Goal: Transaction & Acquisition: Purchase product/service

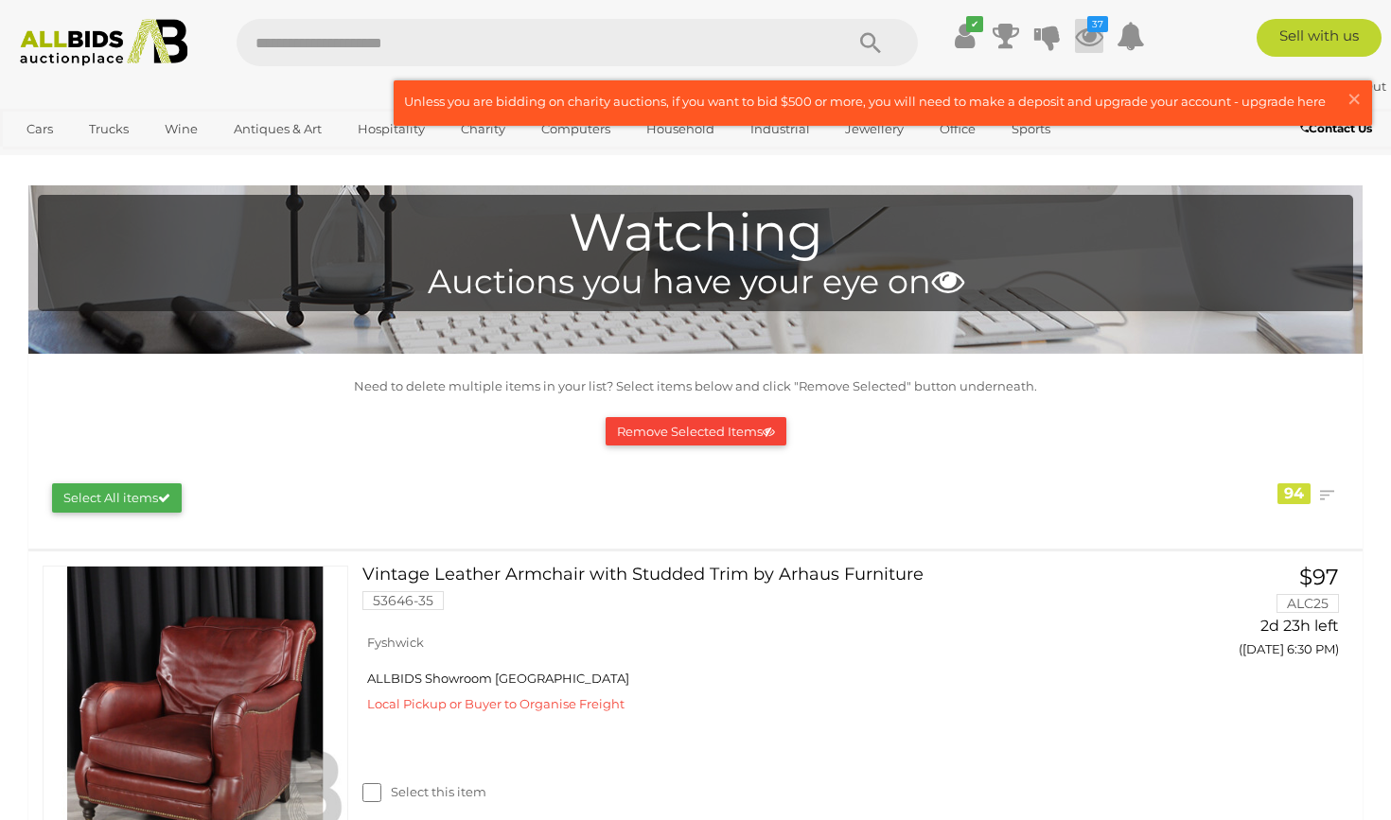
scroll to position [10100, 0]
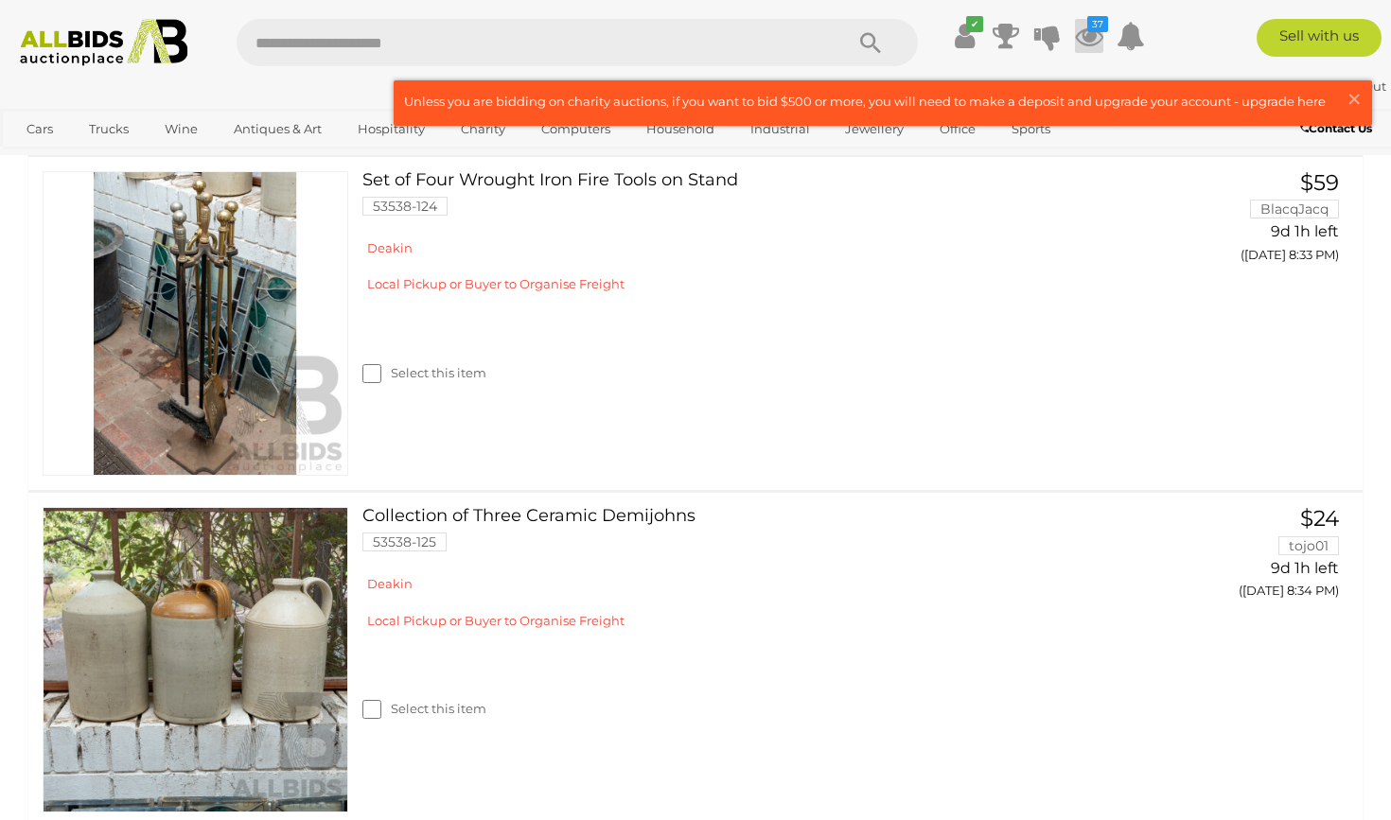
click at [1087, 38] on icon at bounding box center [1089, 36] width 28 height 34
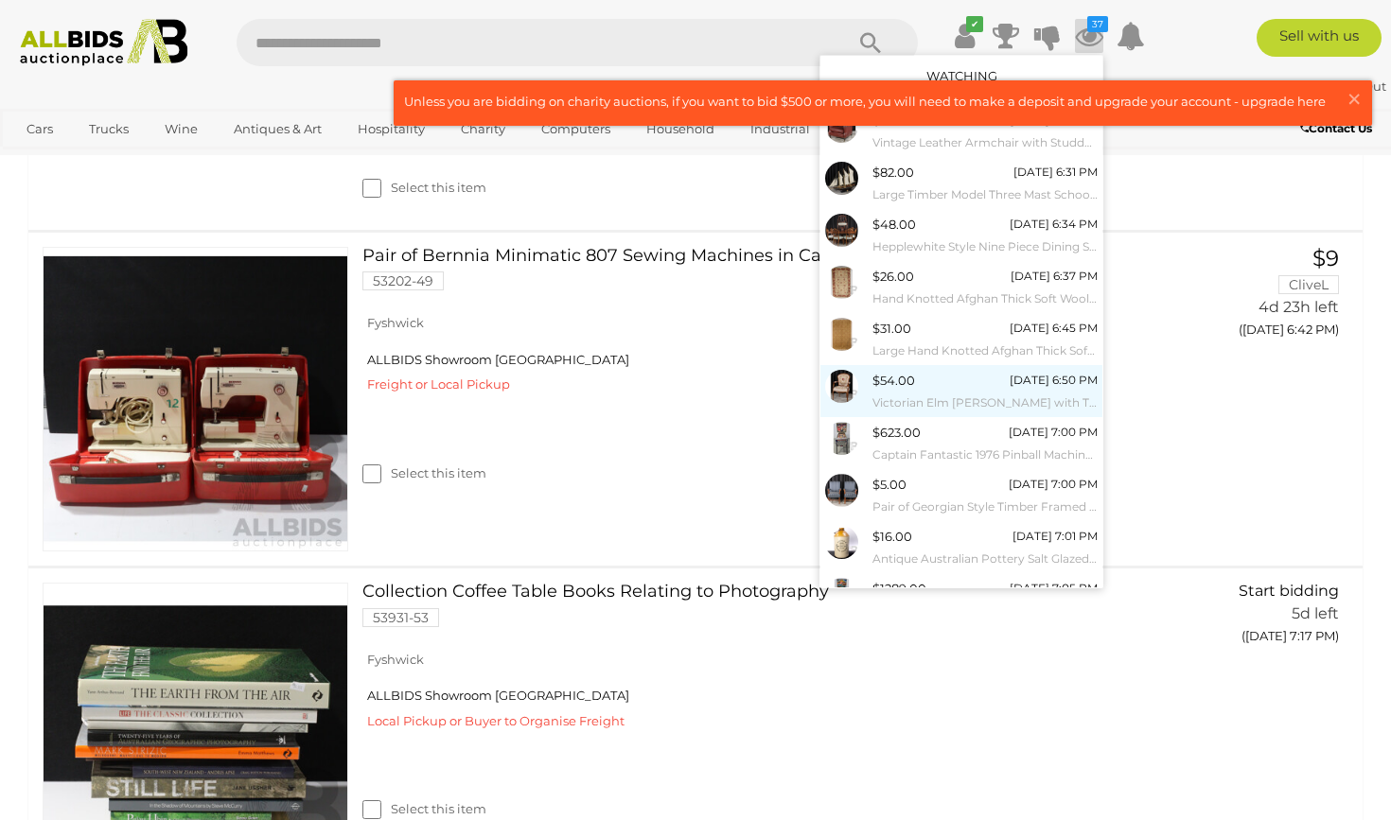
scroll to position [6090, 0]
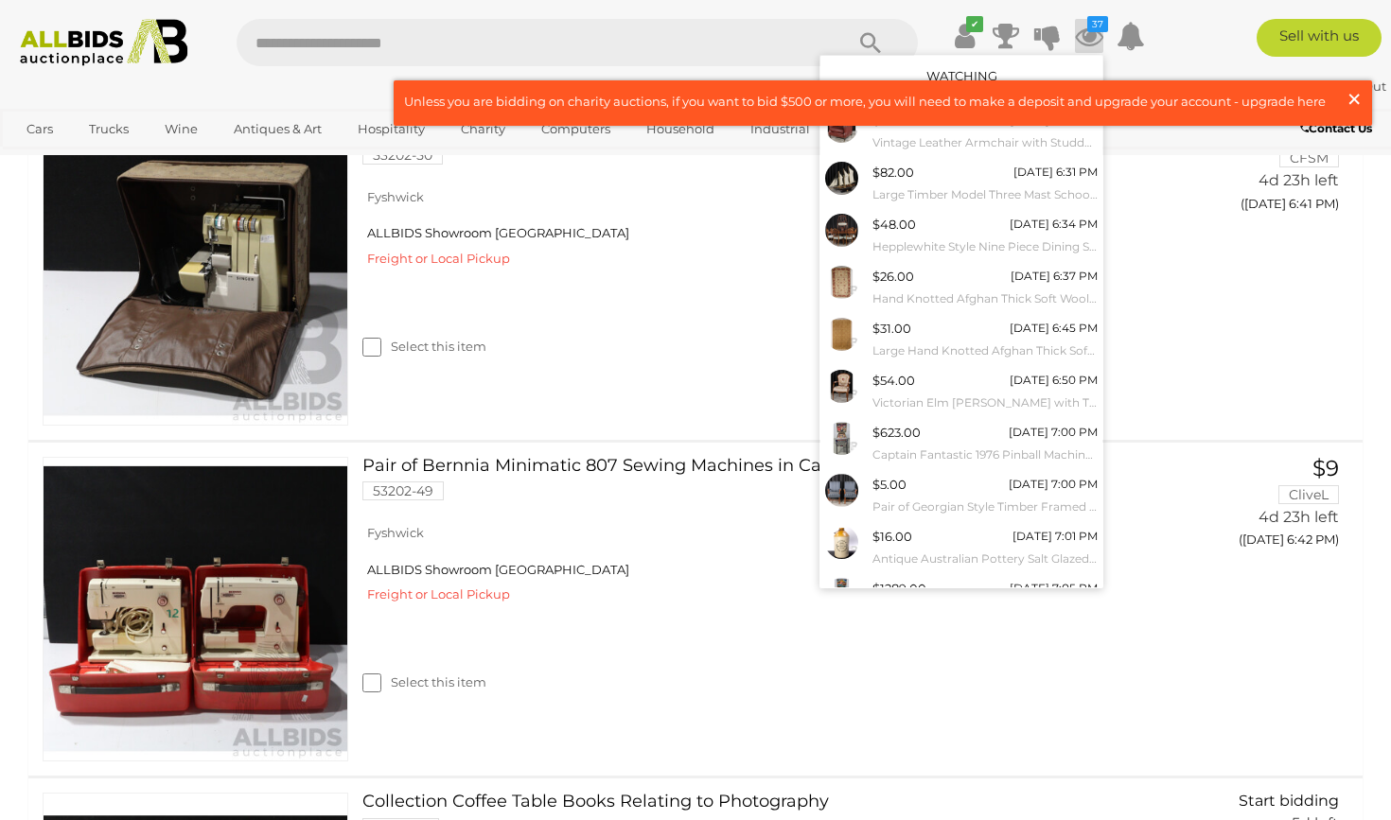
click at [1352, 95] on span "×" at bounding box center [1353, 98] width 17 height 37
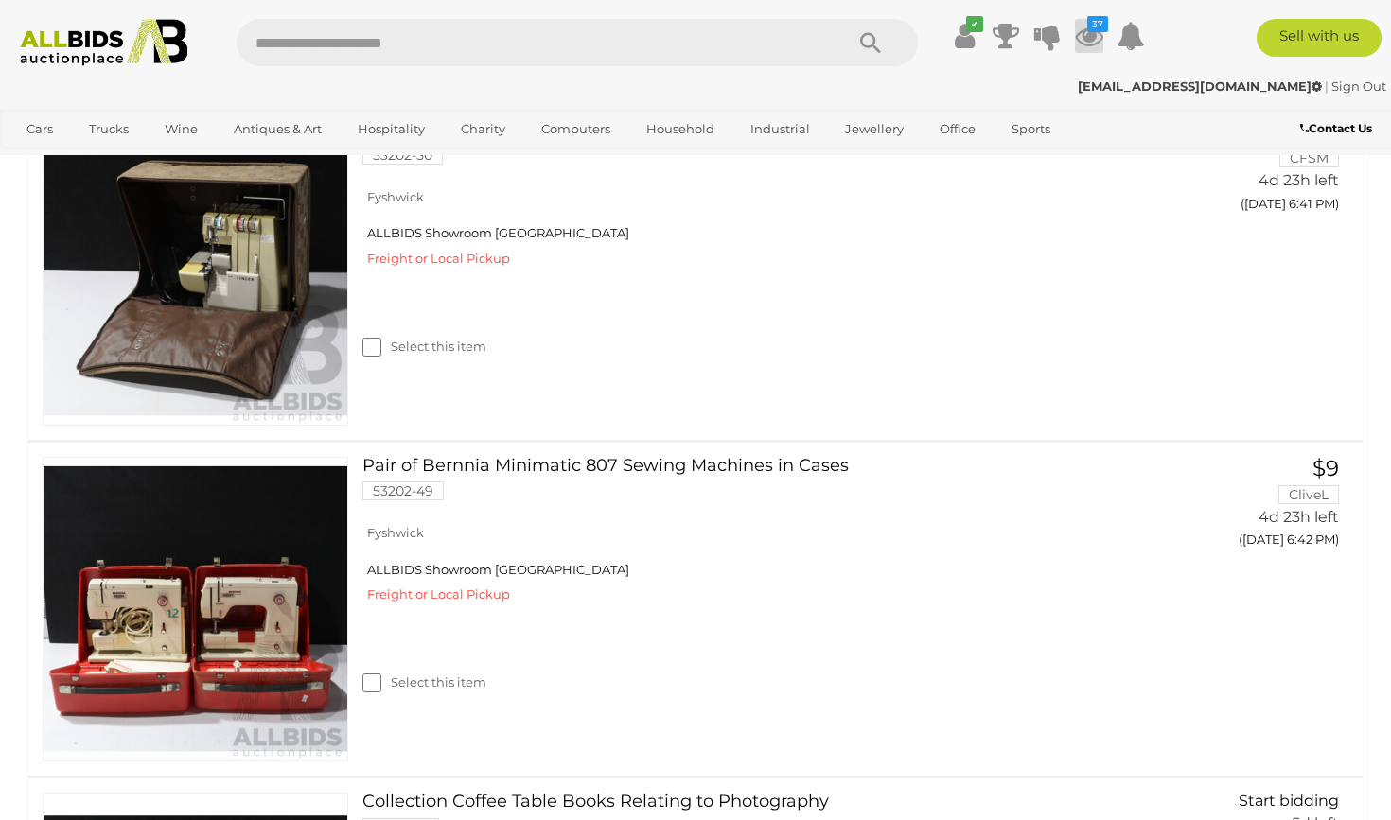
click at [1090, 37] on icon at bounding box center [1089, 36] width 28 height 34
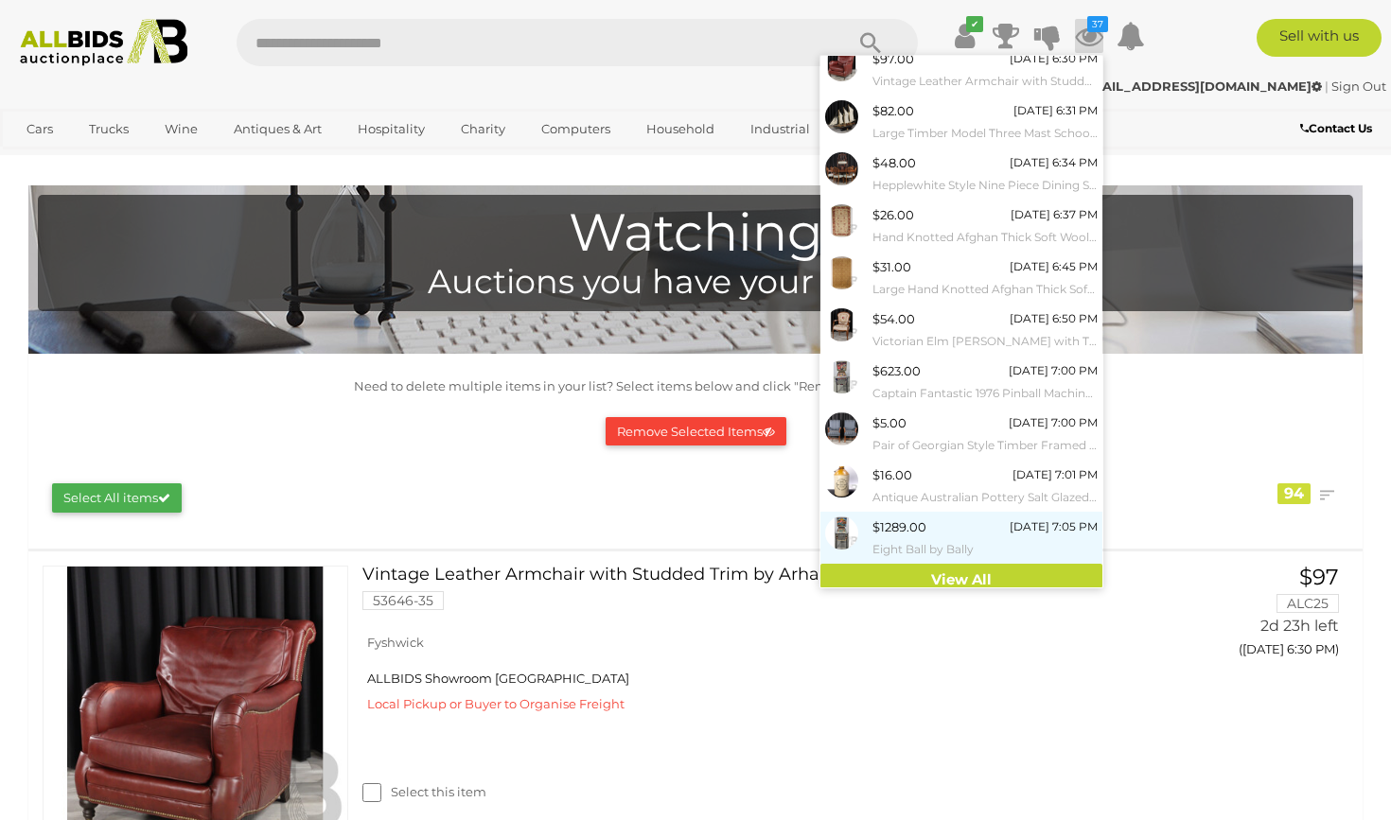
scroll to position [61, 0]
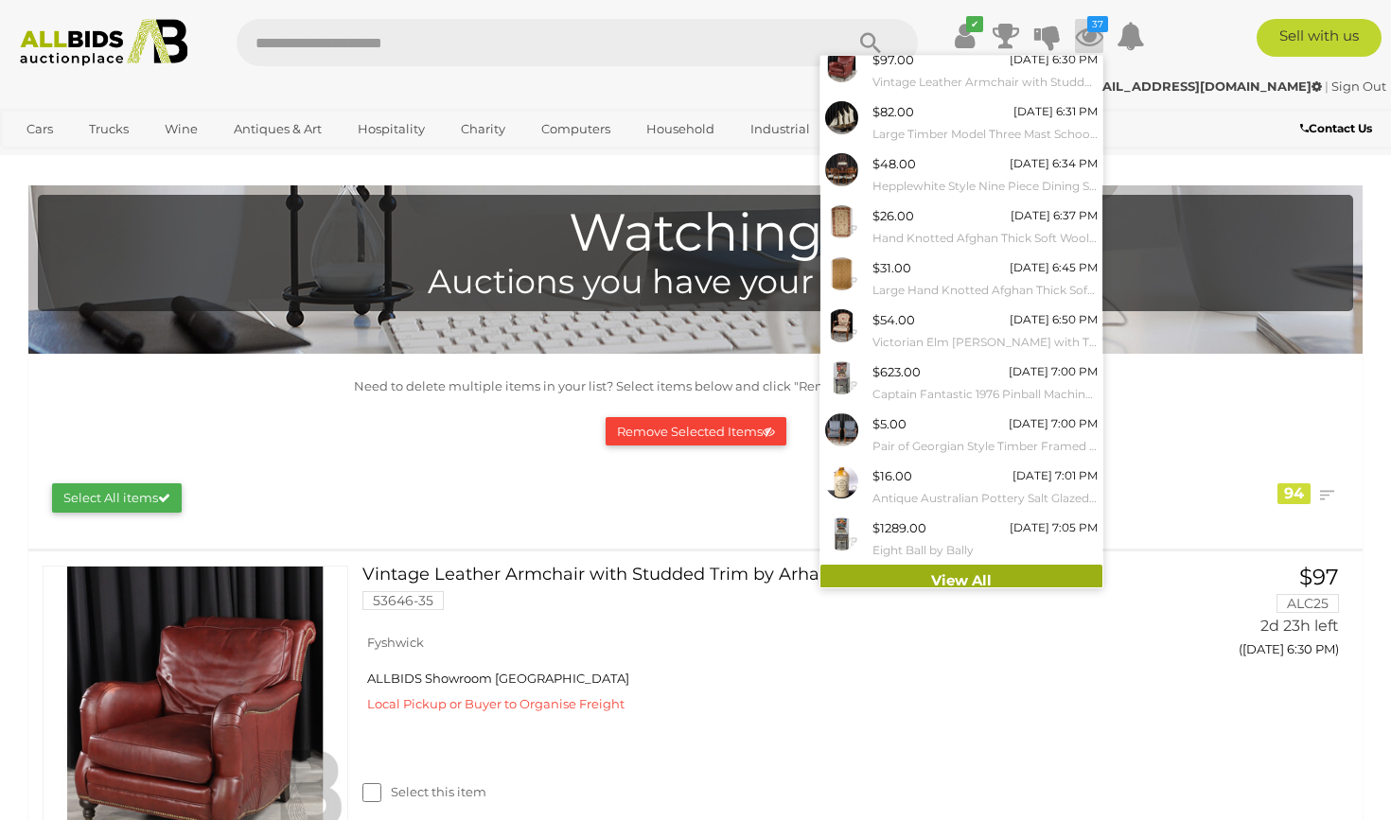
click at [935, 569] on link "View All" at bounding box center [961, 581] width 282 height 33
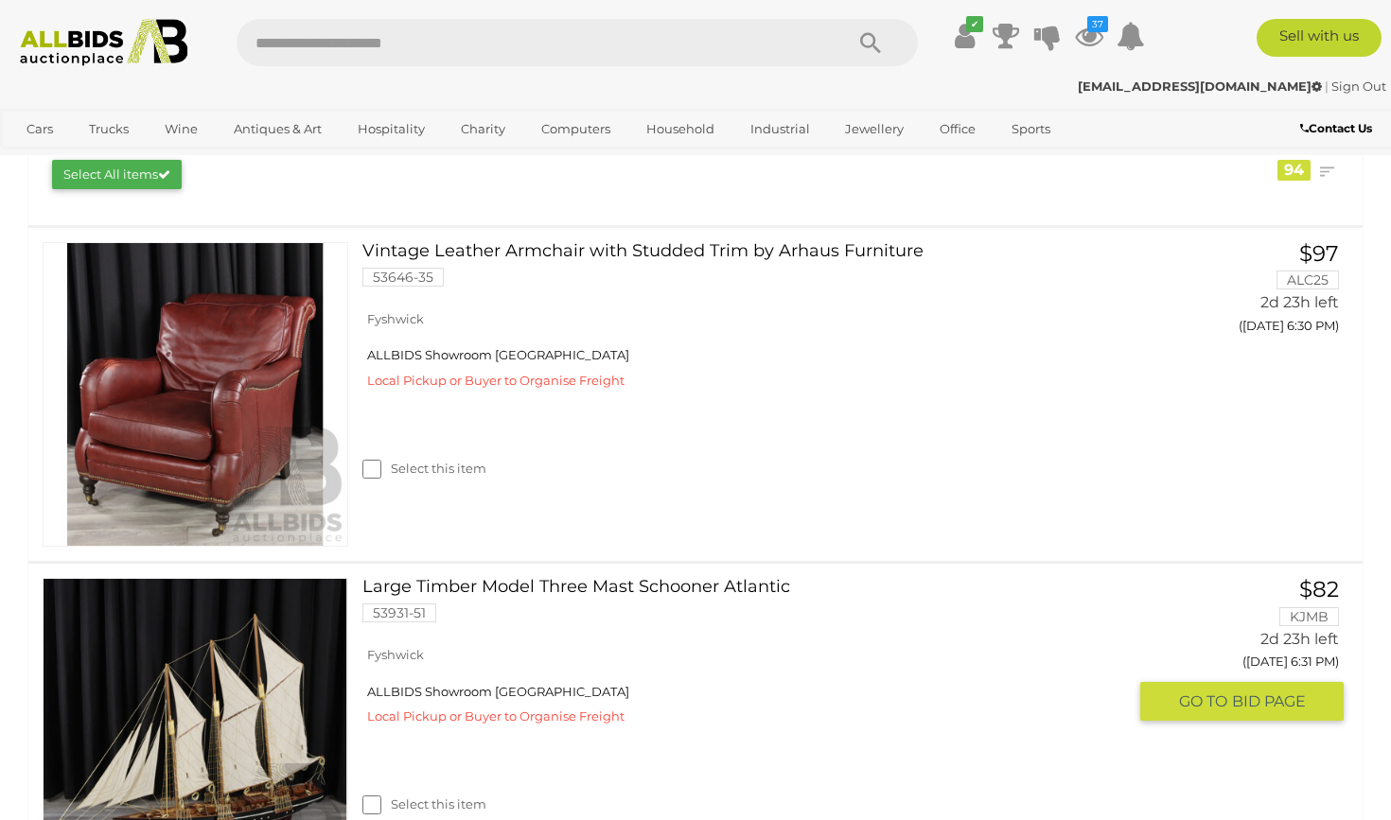
scroll to position [324, 0]
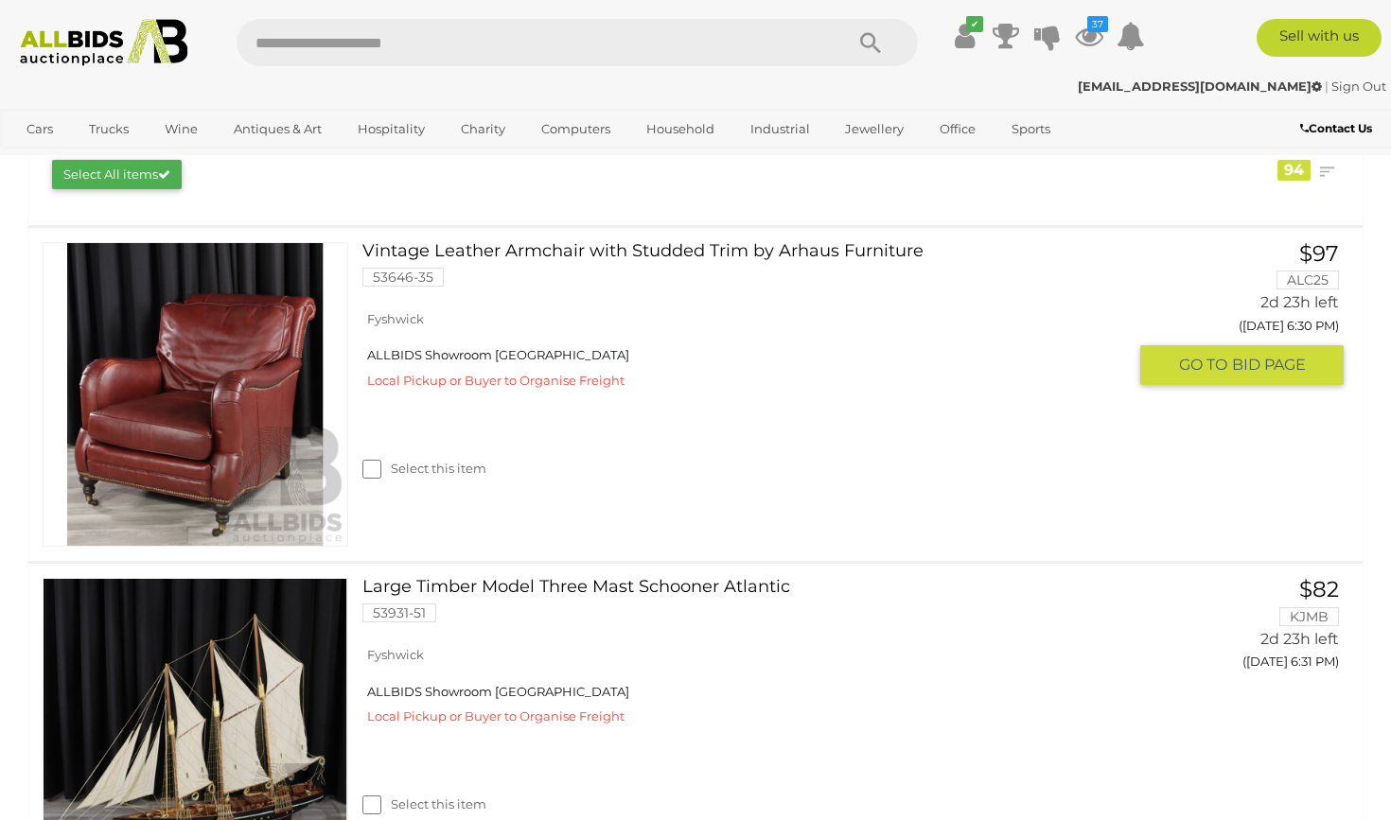
click at [239, 381] on link at bounding box center [196, 395] width 306 height 306
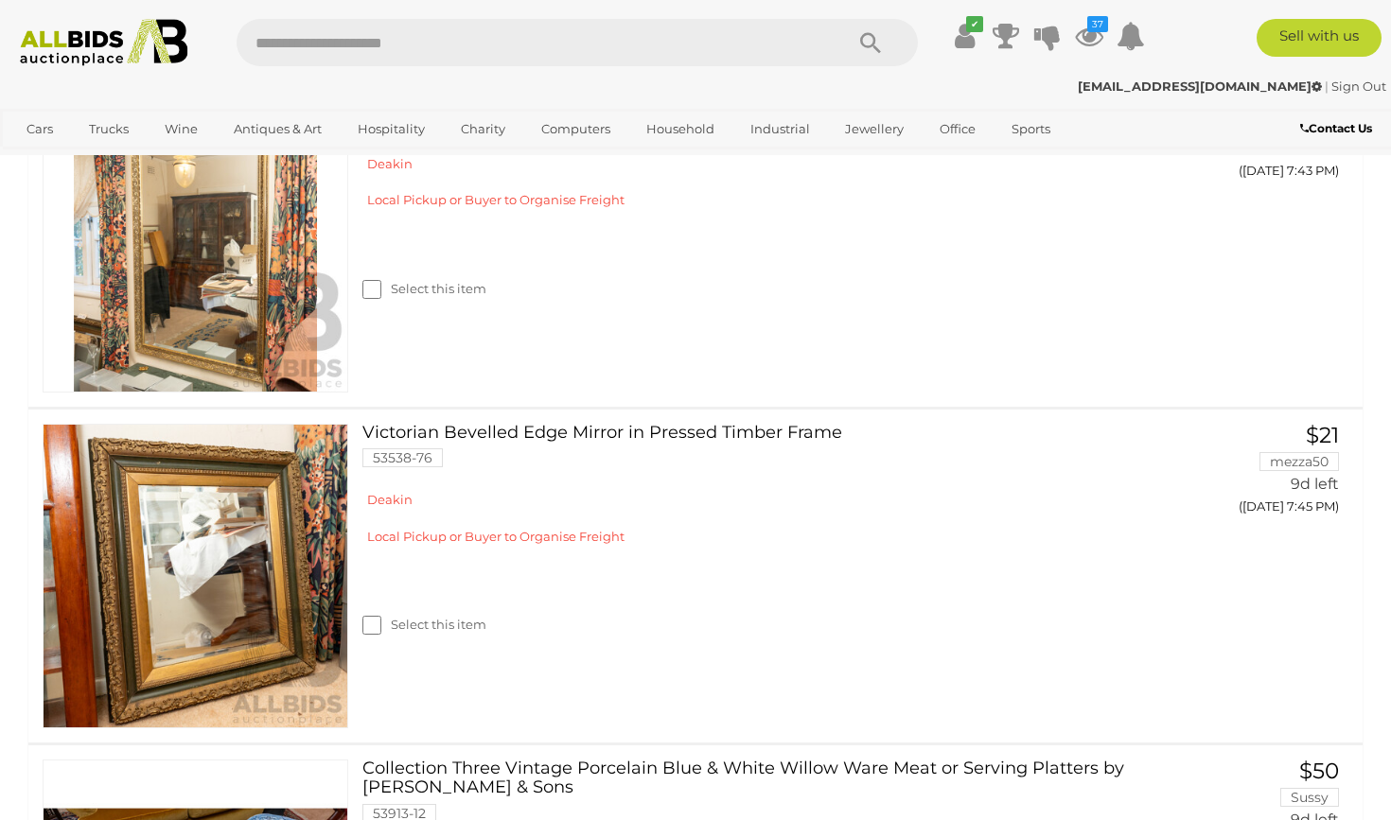
scroll to position [8867, 0]
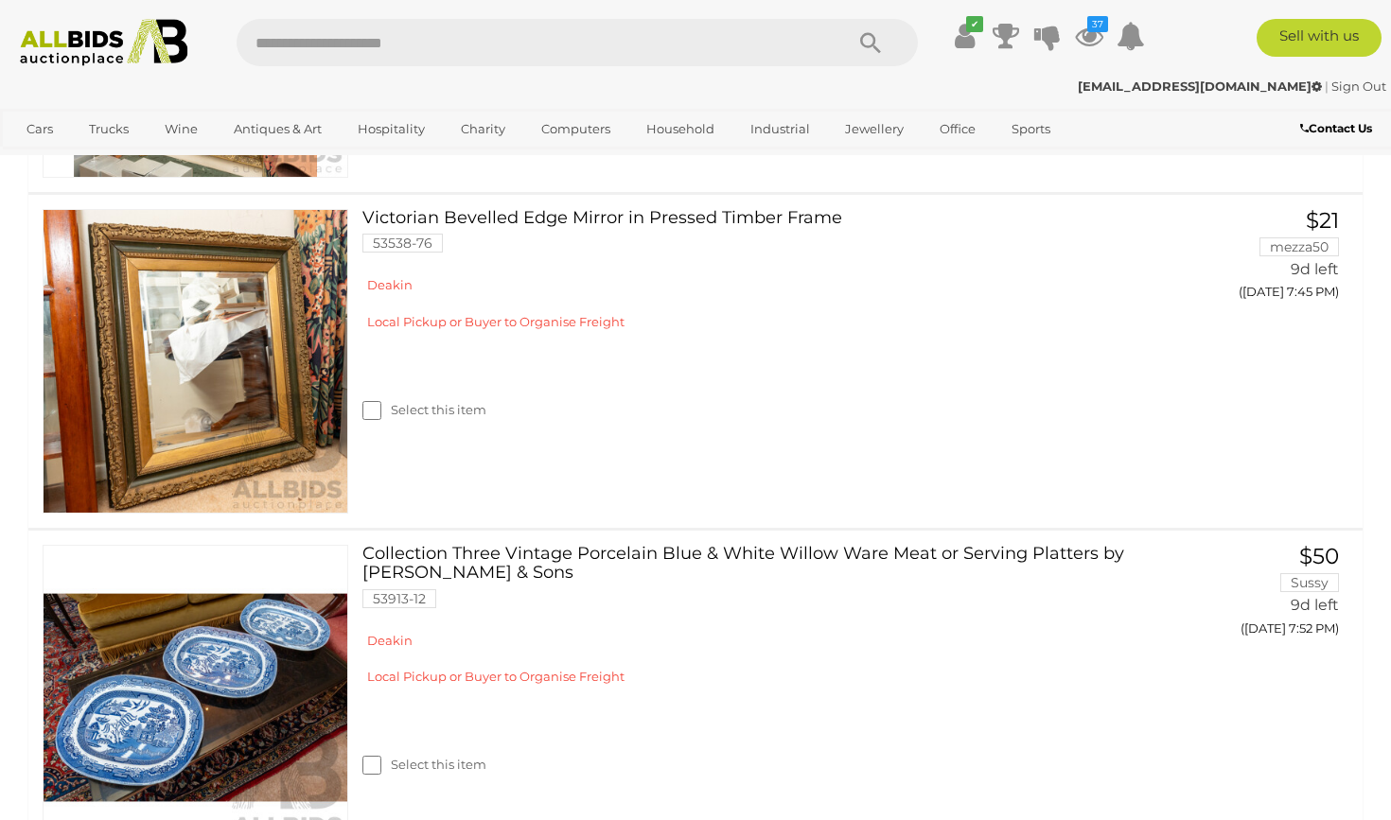
scroll to position [8937, 0]
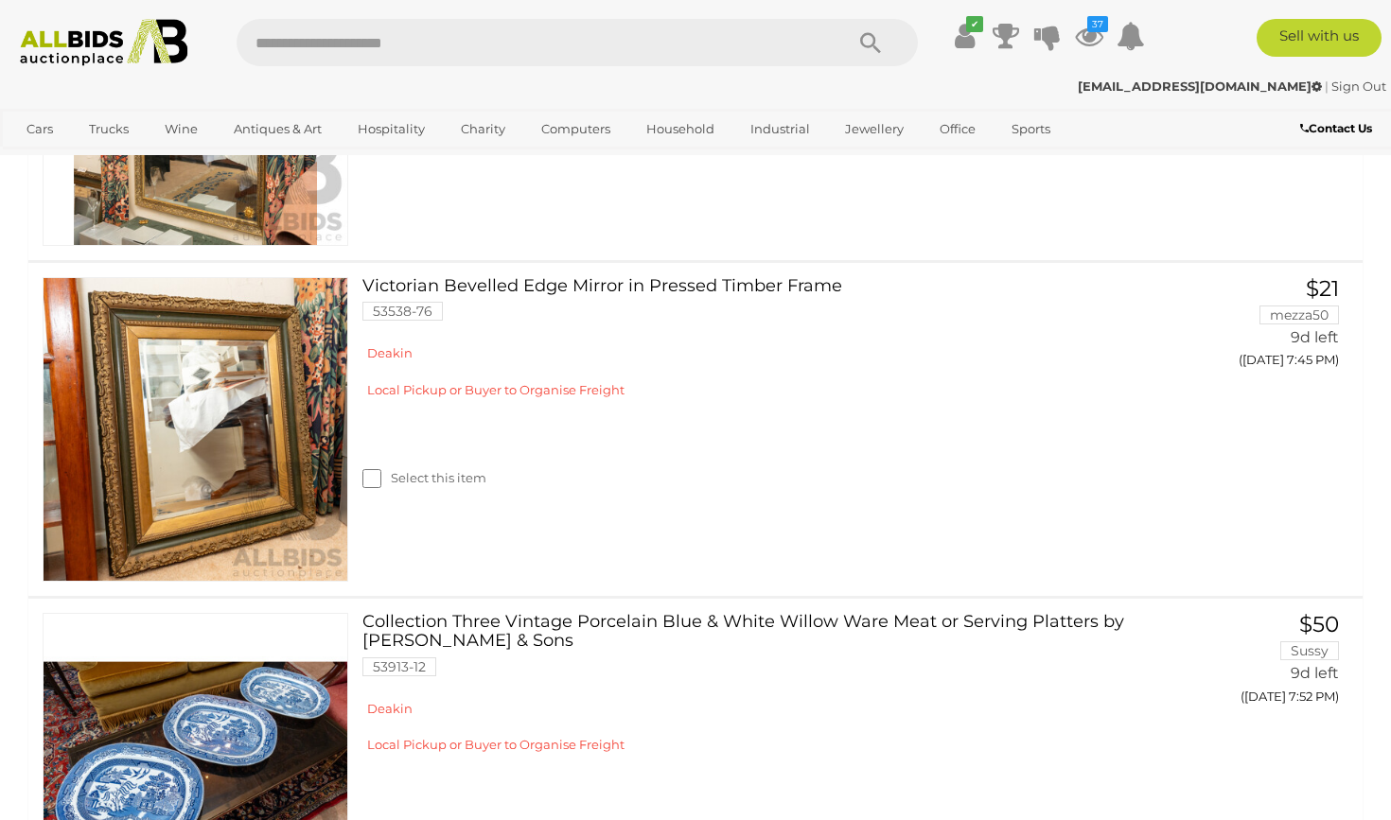
scroll to position [8821, 0]
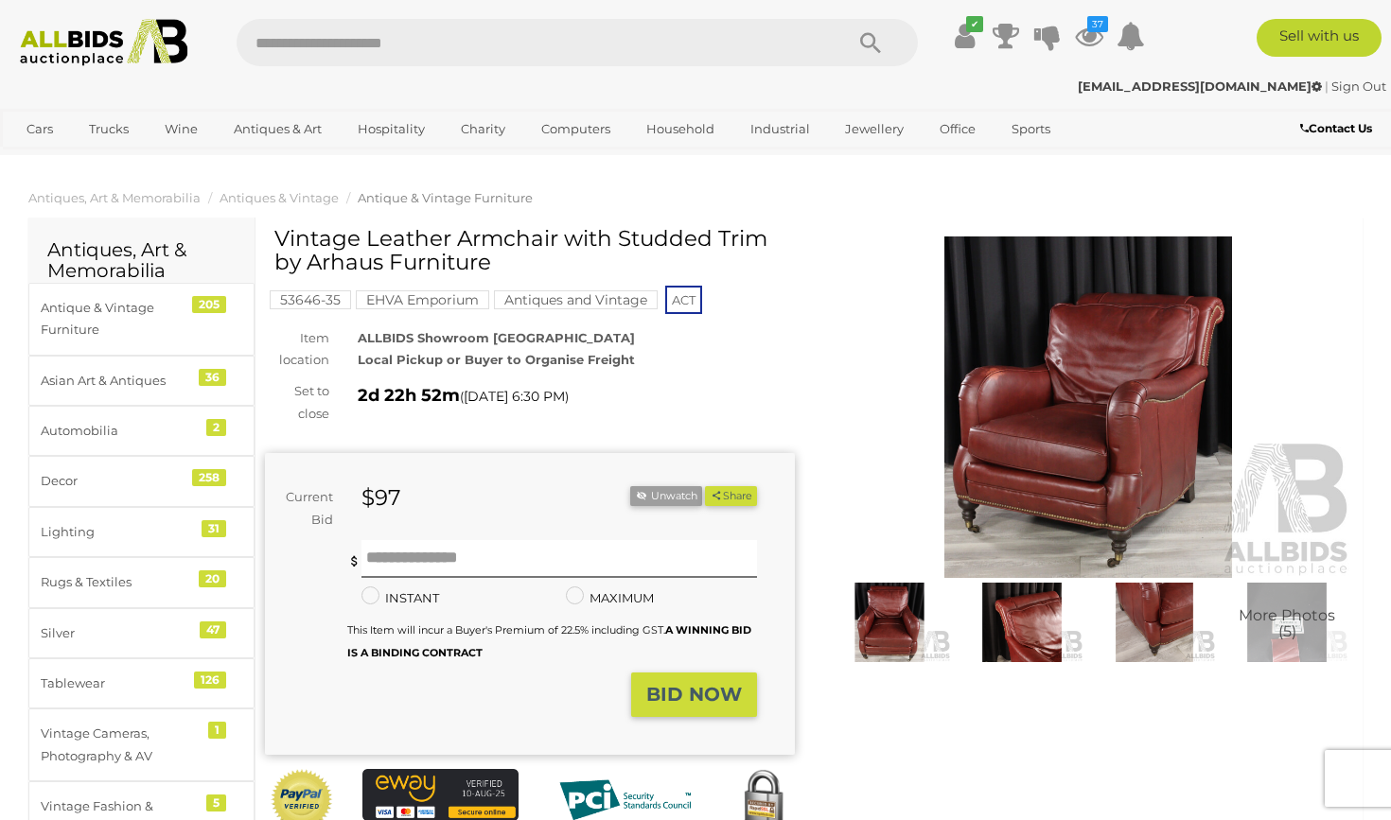
click at [1049, 397] on img at bounding box center [1088, 406] width 530 height 341
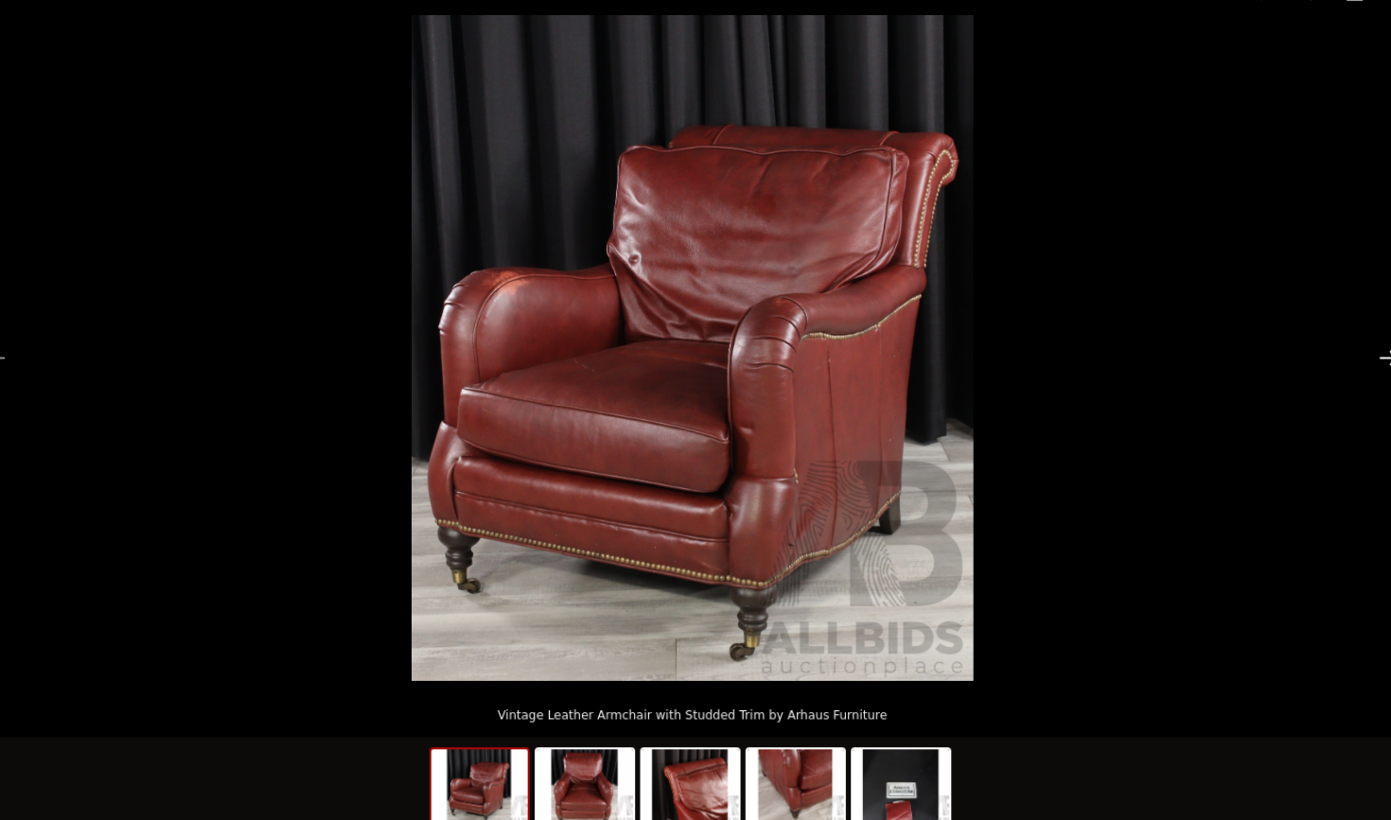
click at [1332, 349] on button "Next slide" at bounding box center [1352, 367] width 40 height 37
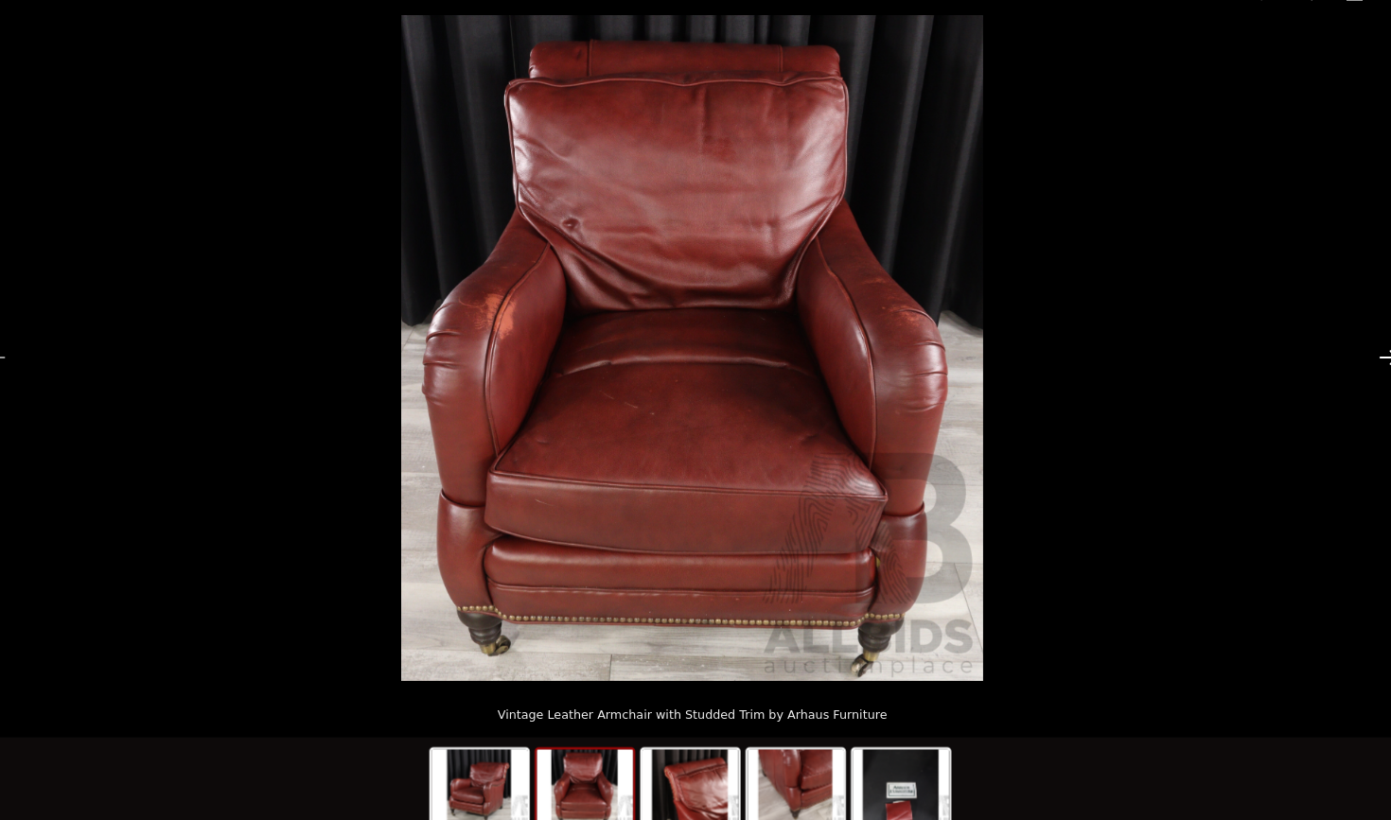
click at [1332, 349] on button "Next slide" at bounding box center [1352, 367] width 40 height 37
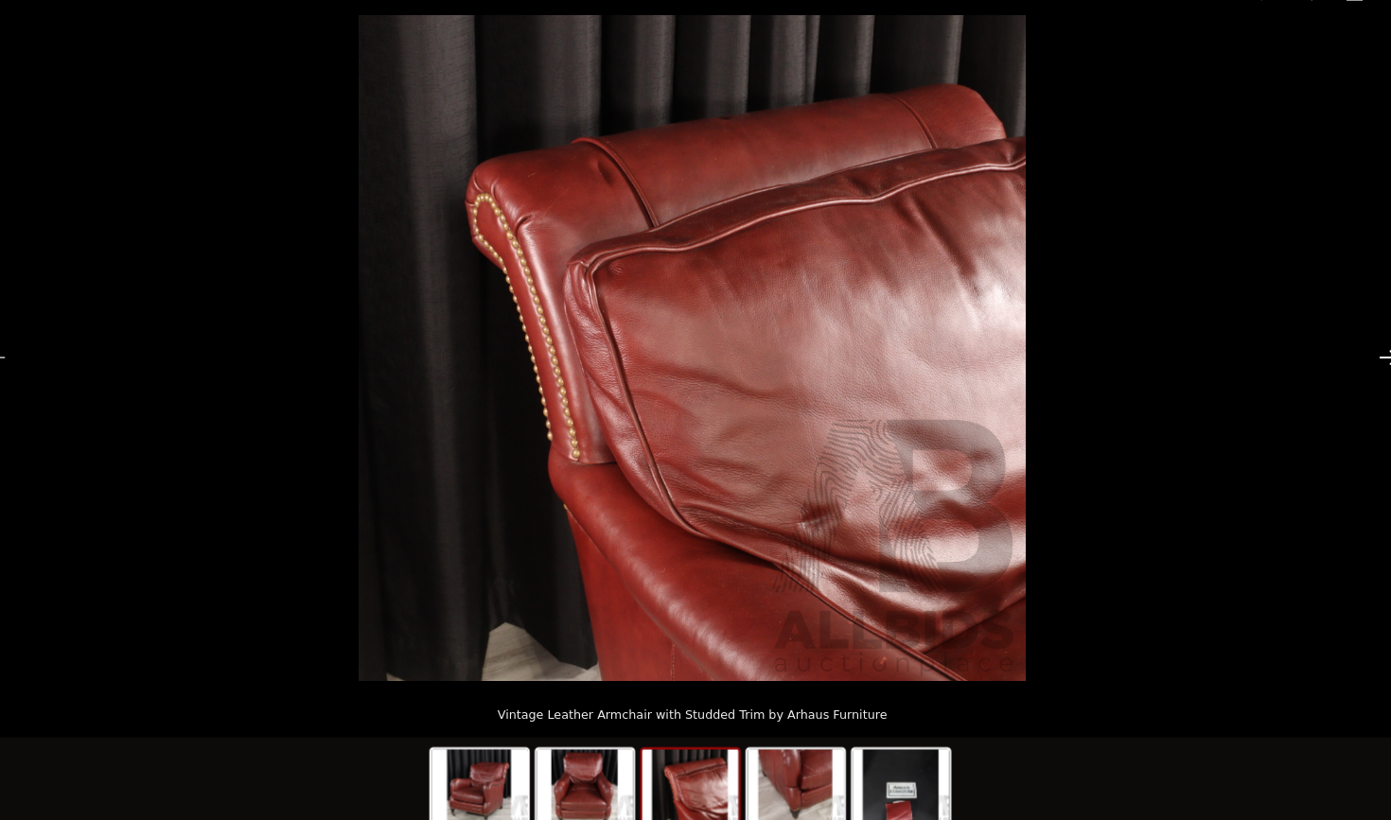
click at [1332, 349] on button "Next slide" at bounding box center [1352, 367] width 40 height 37
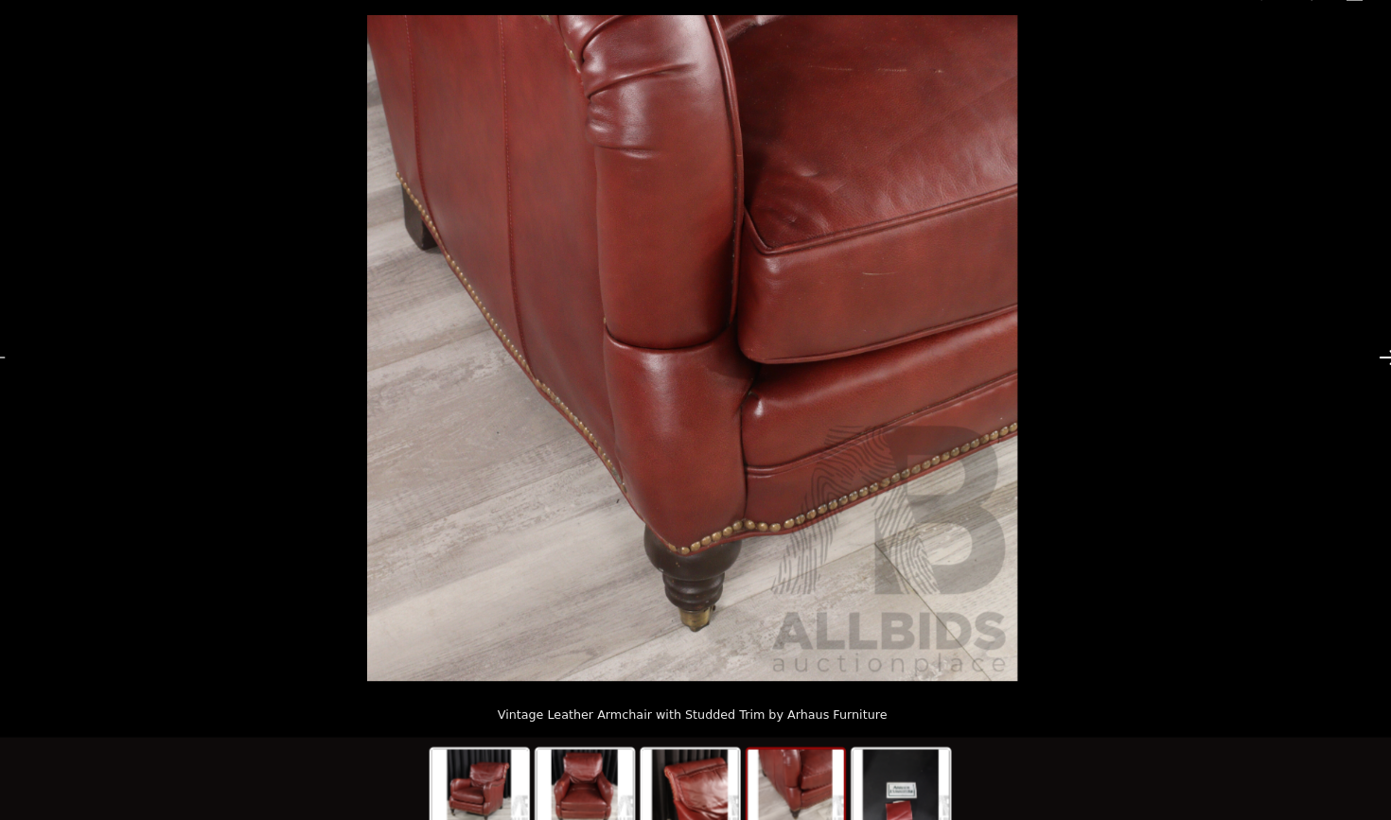
click at [1332, 349] on button "Next slide" at bounding box center [1352, 367] width 40 height 37
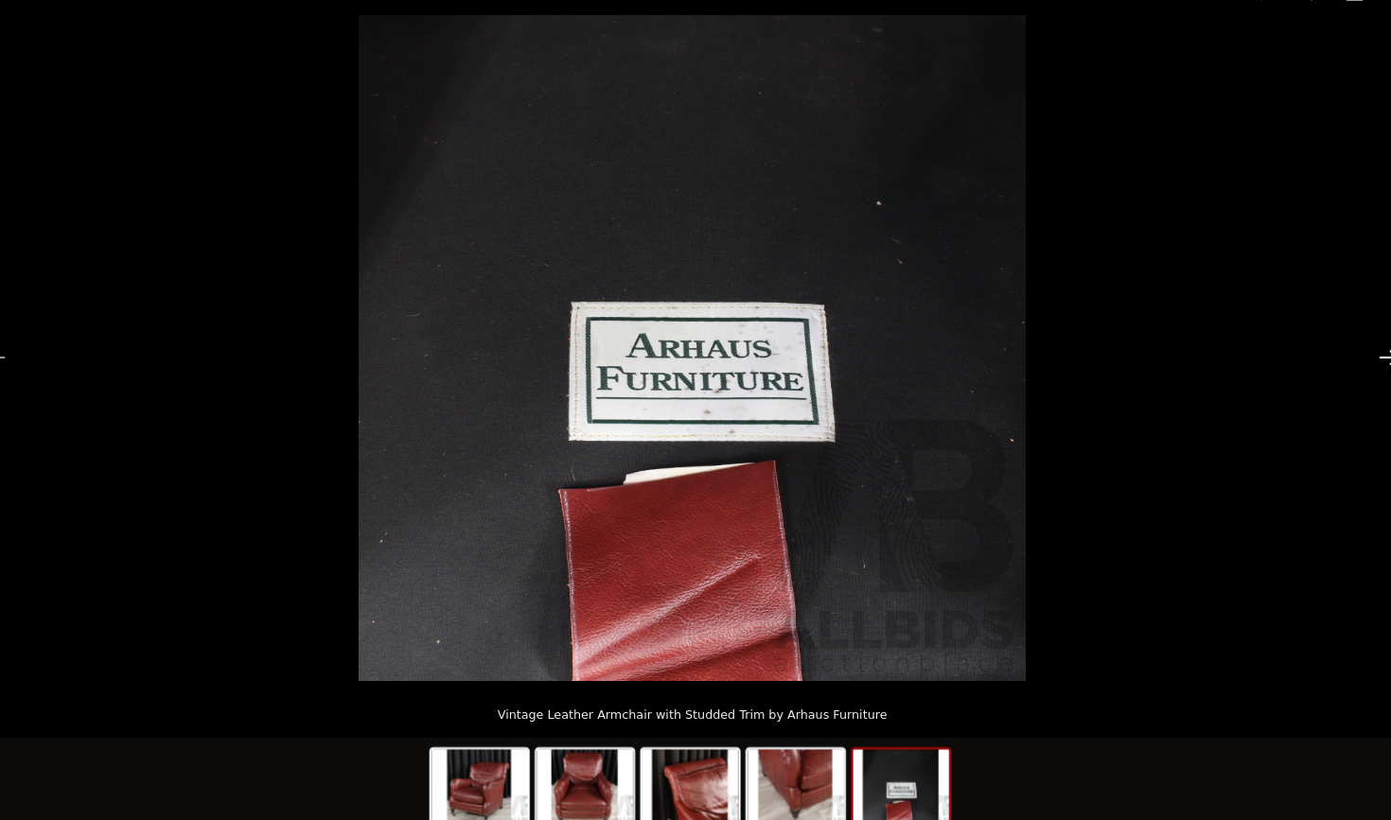
click at [1332, 349] on button "Next slide" at bounding box center [1352, 367] width 40 height 37
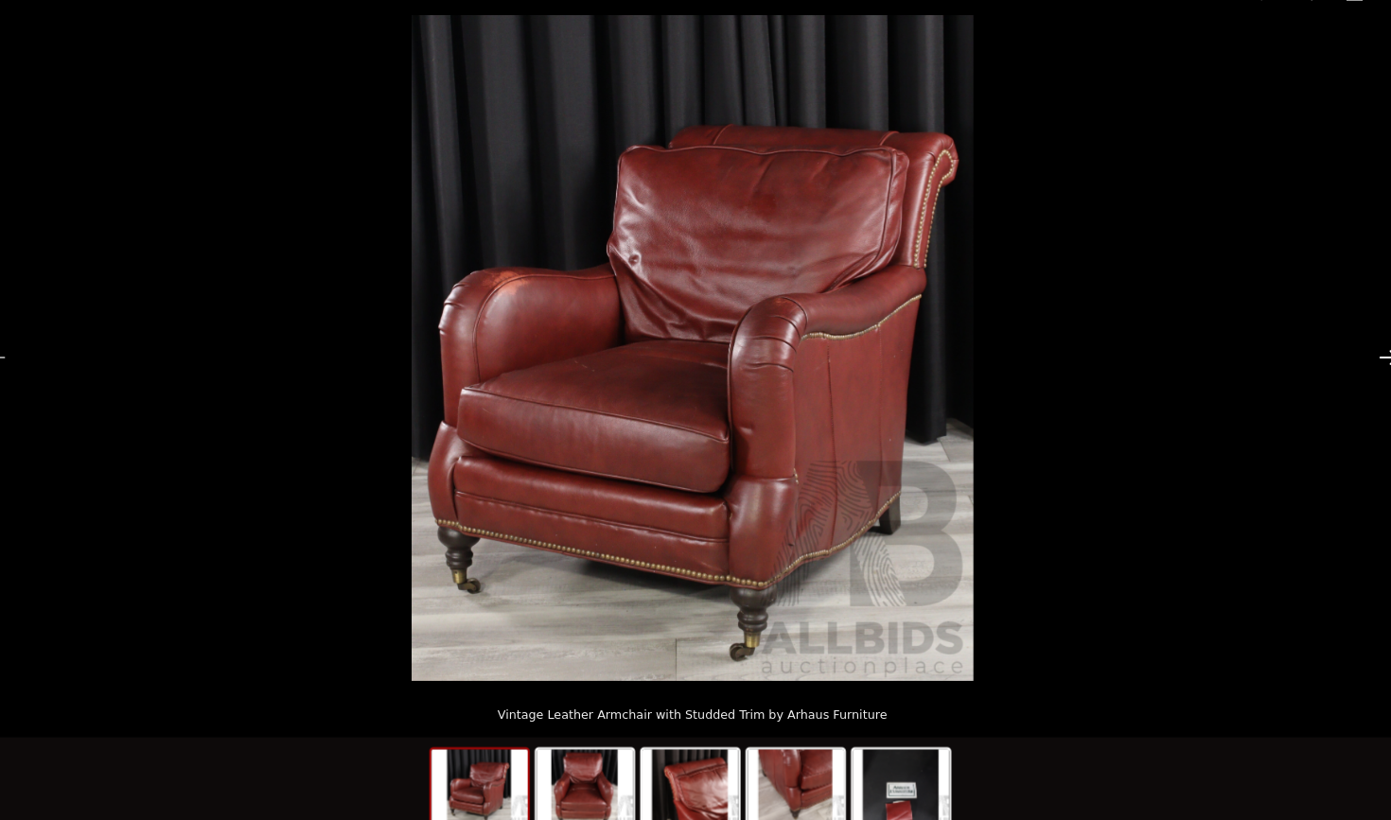
click at [1332, 349] on button "Next slide" at bounding box center [1352, 367] width 40 height 37
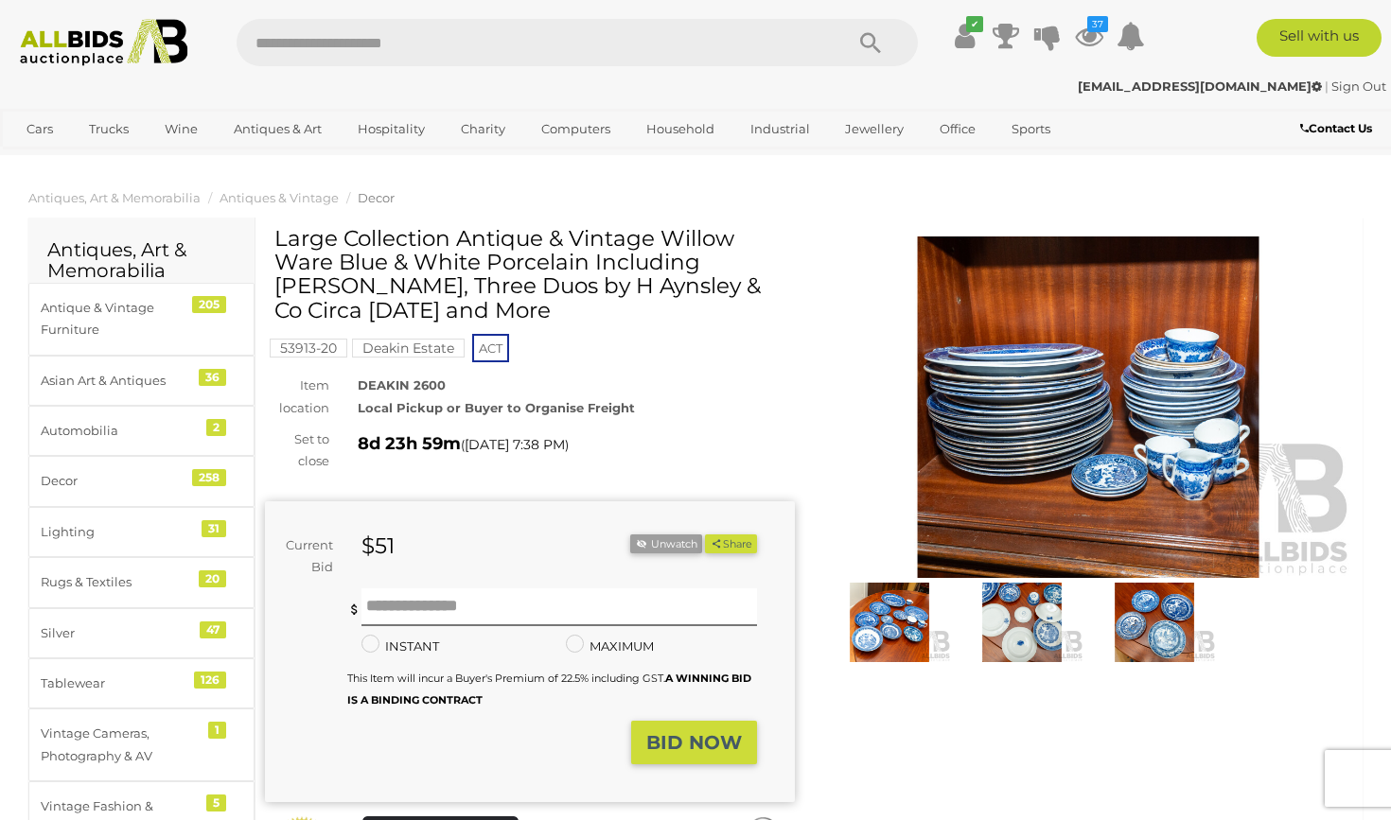
click at [881, 621] on img at bounding box center [889, 622] width 123 height 79
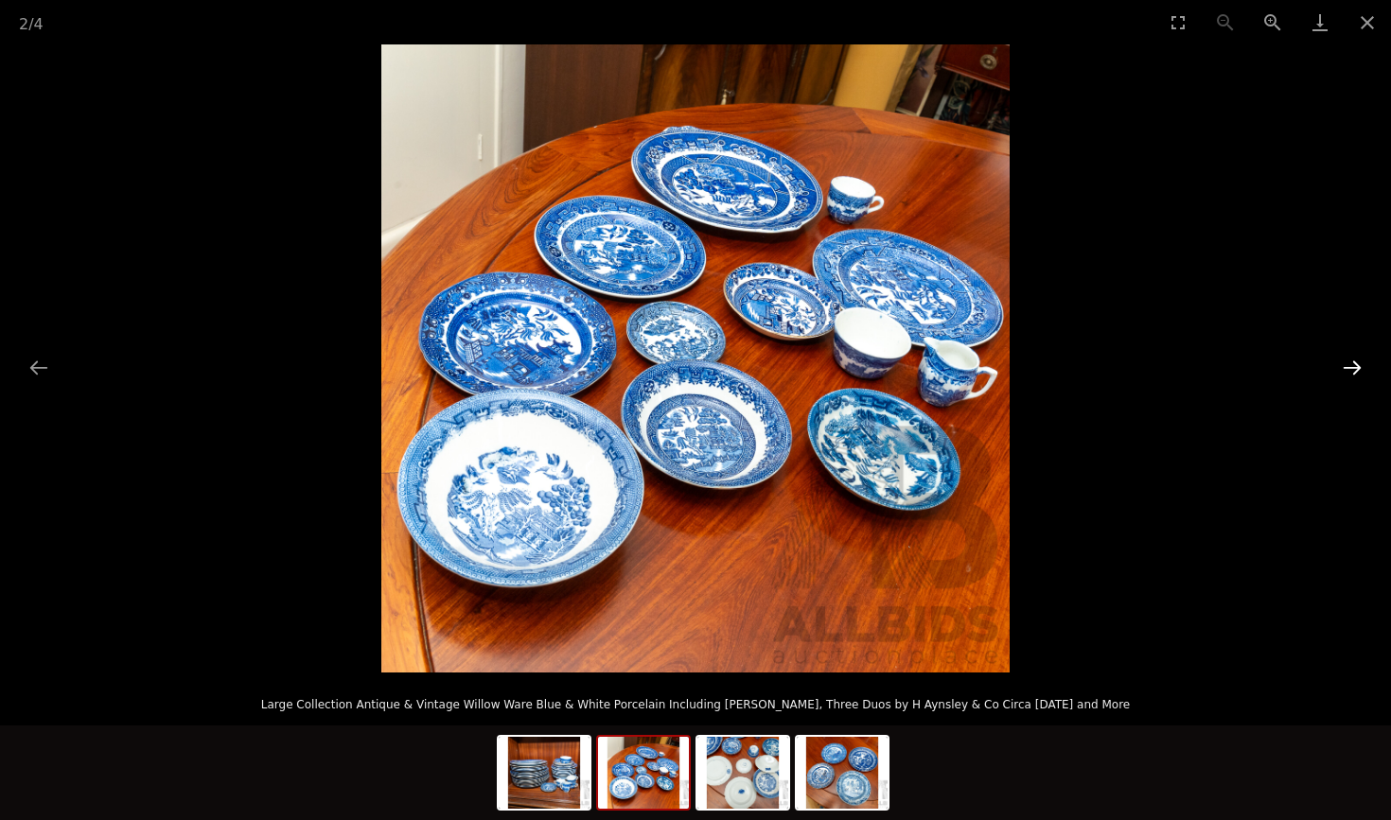
click at [1349, 368] on button "Next slide" at bounding box center [1352, 367] width 40 height 37
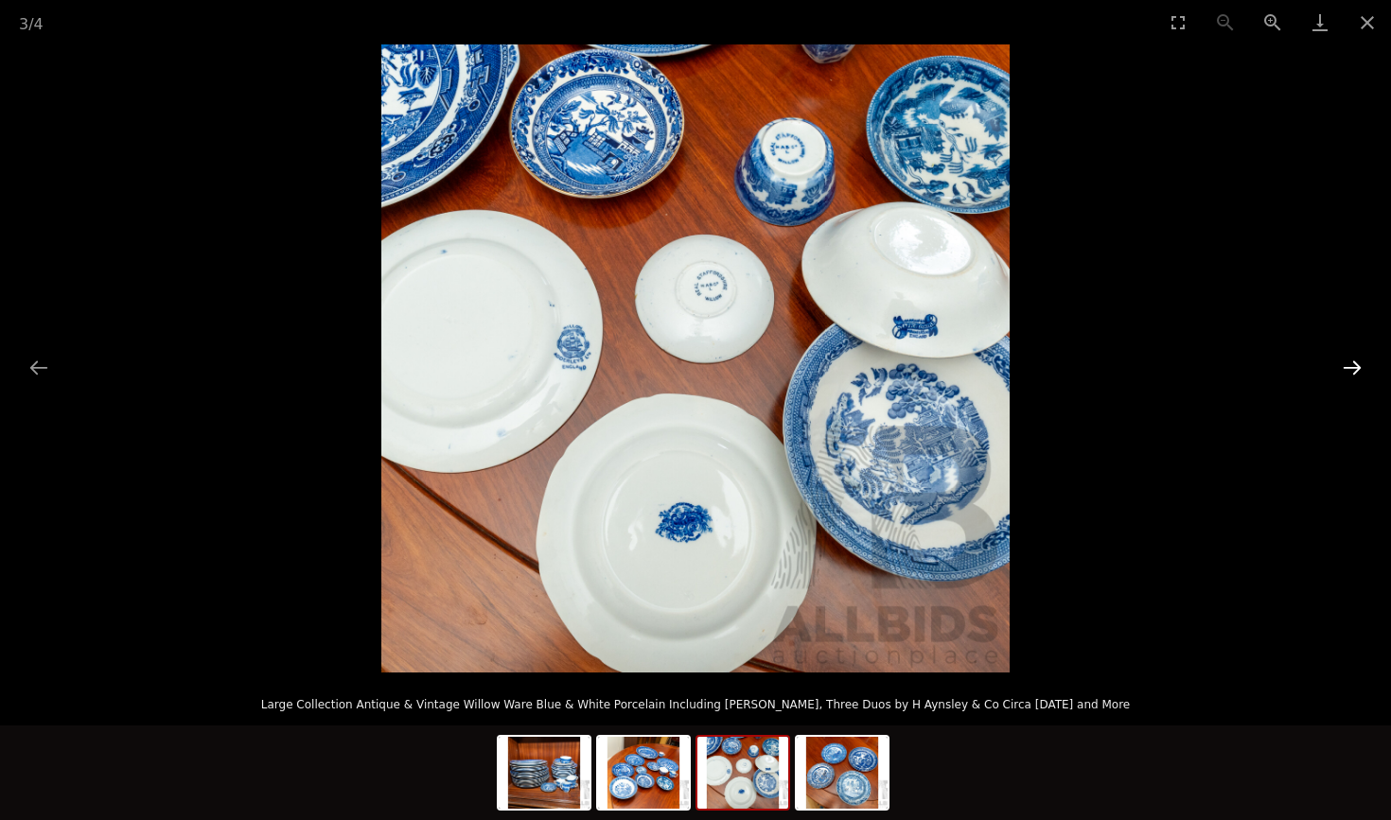
click at [1349, 368] on button "Next slide" at bounding box center [1352, 367] width 40 height 37
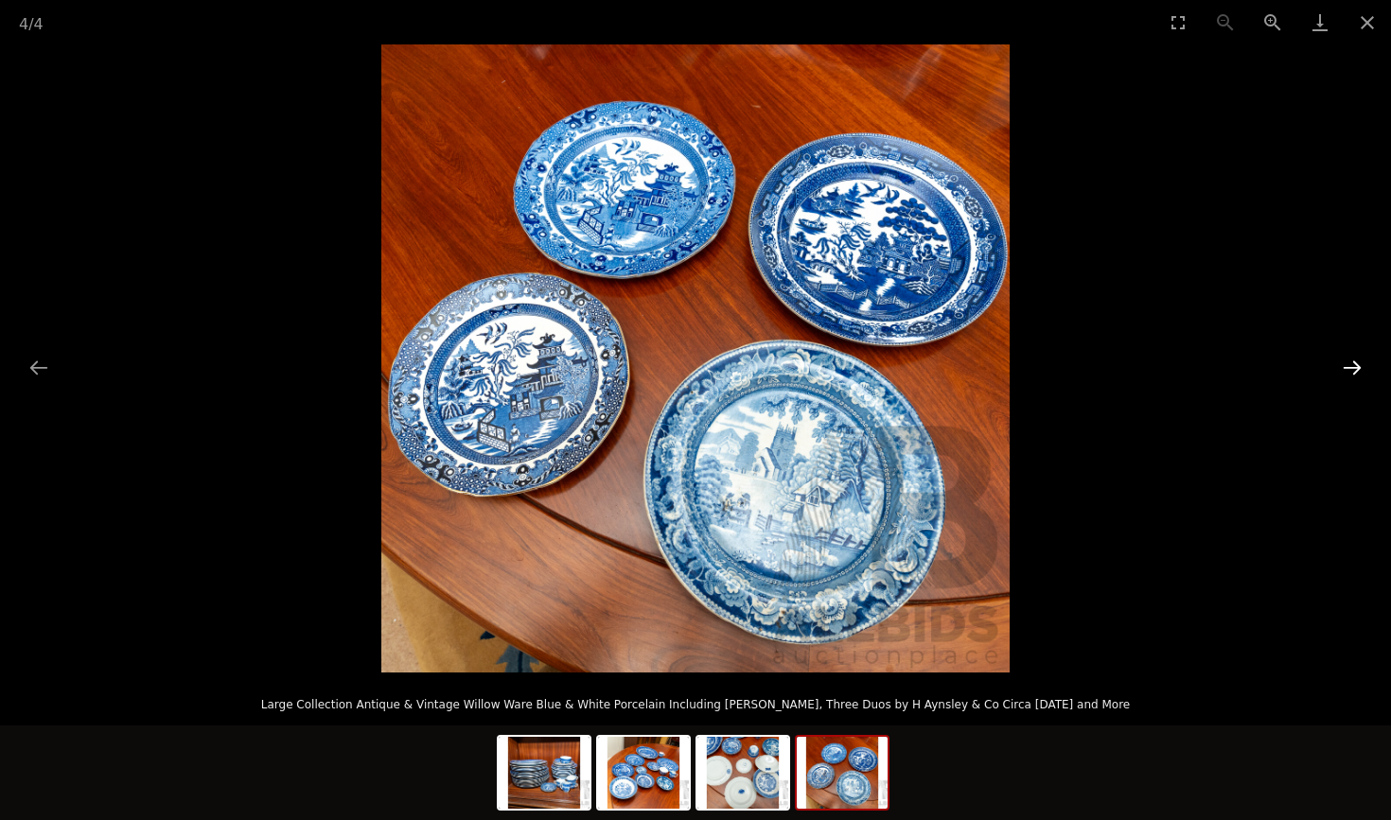
click at [1349, 368] on button "Next slide" at bounding box center [1352, 367] width 40 height 37
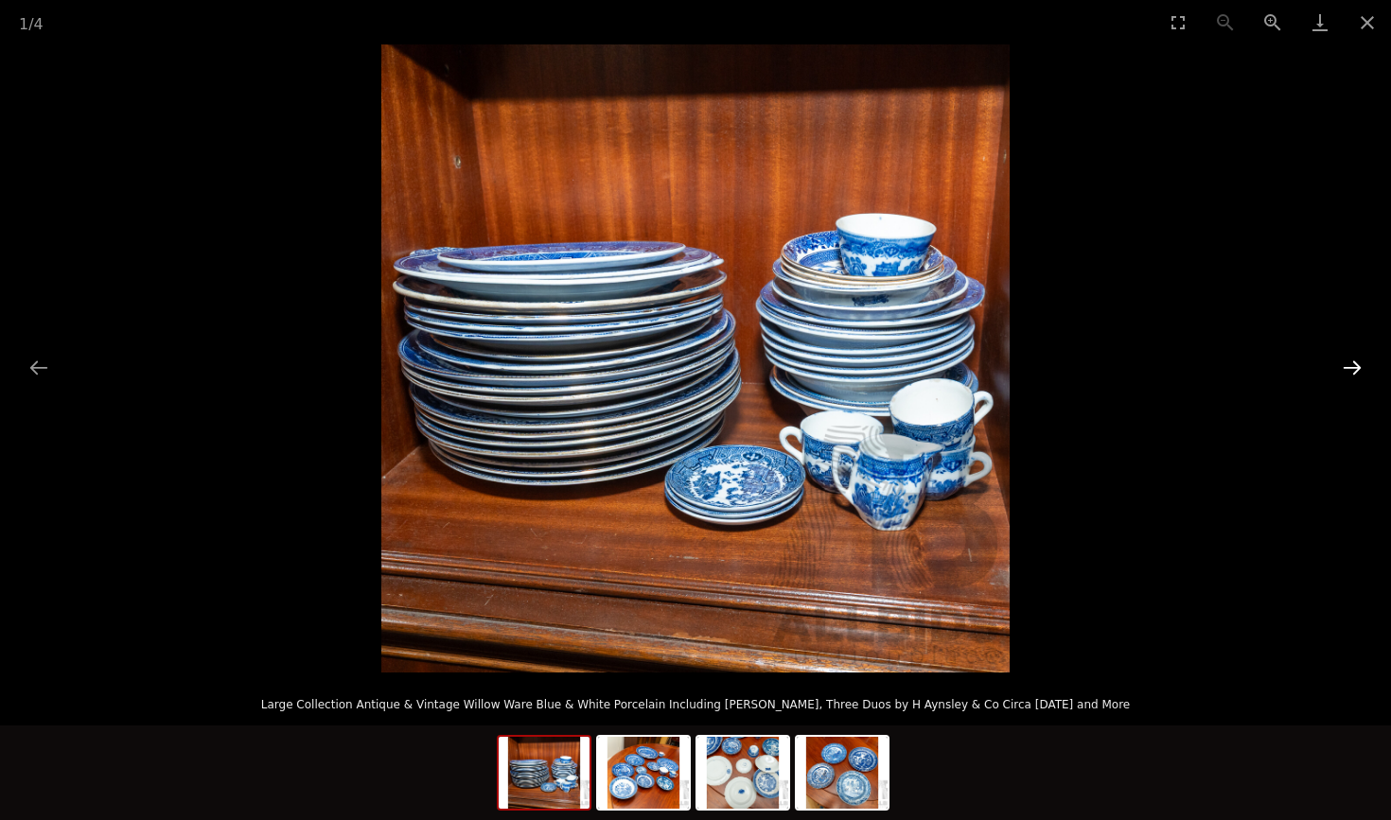
click at [1349, 368] on button "Next slide" at bounding box center [1352, 367] width 40 height 37
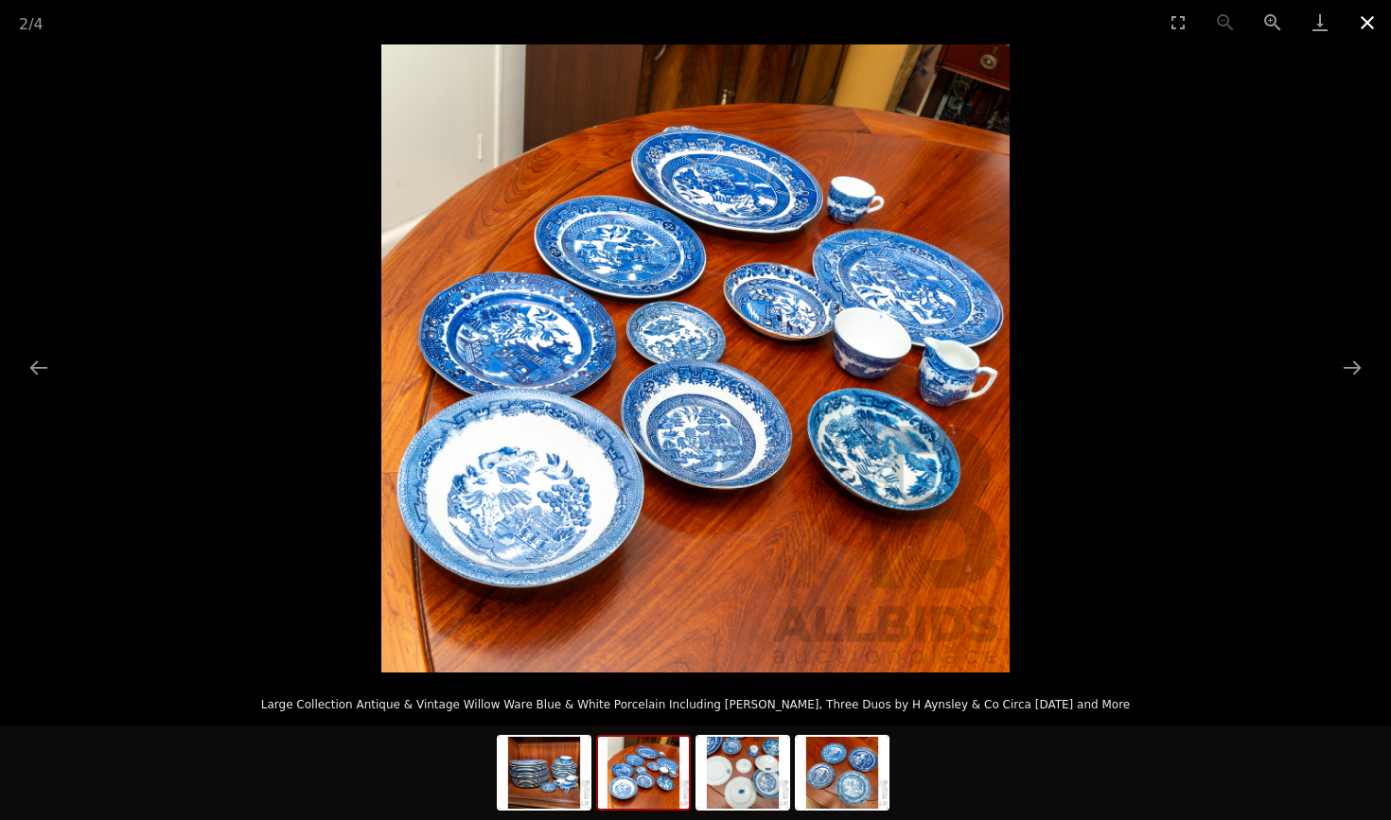
click at [1369, 26] on button "Close gallery" at bounding box center [1366, 22] width 47 height 44
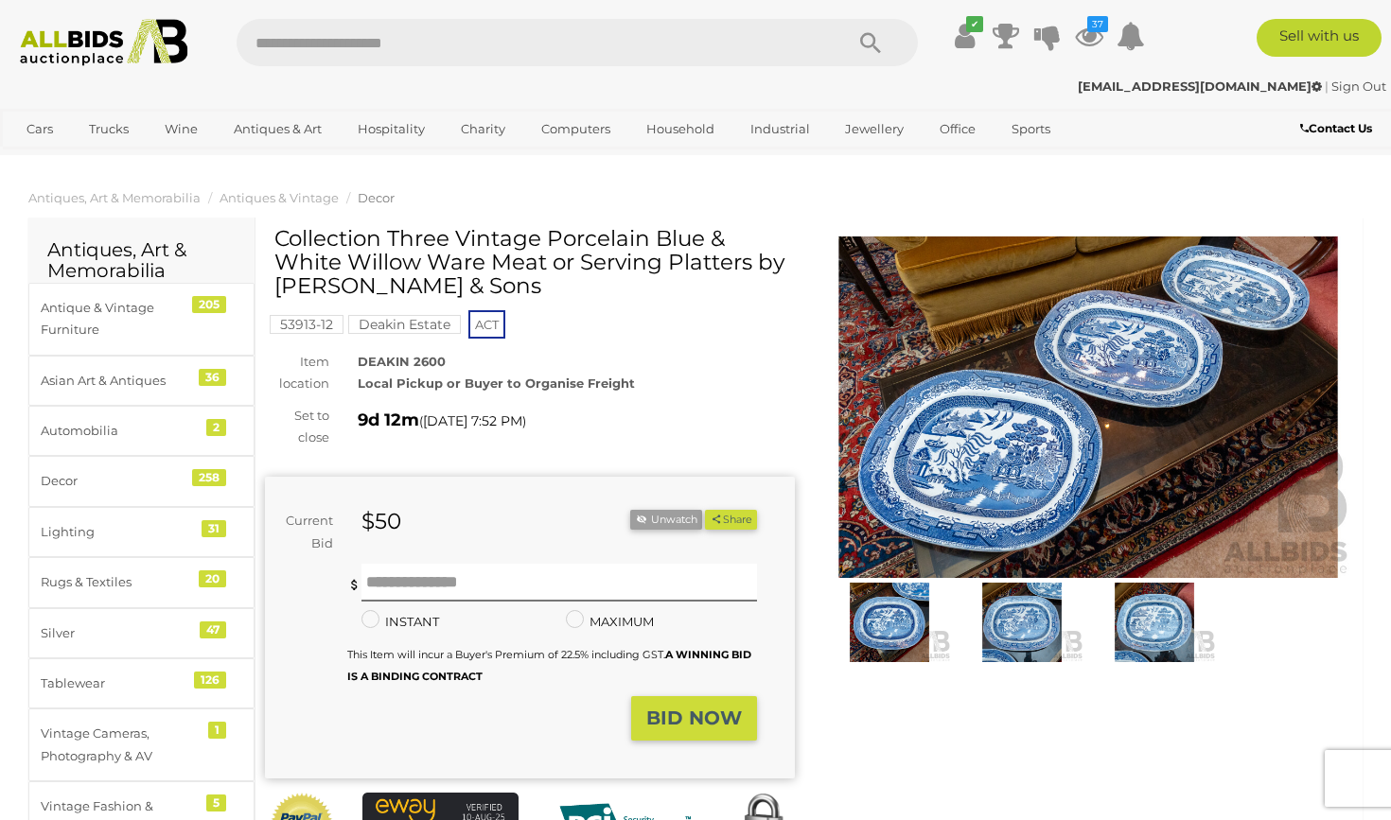
click at [900, 626] on img at bounding box center [889, 622] width 123 height 79
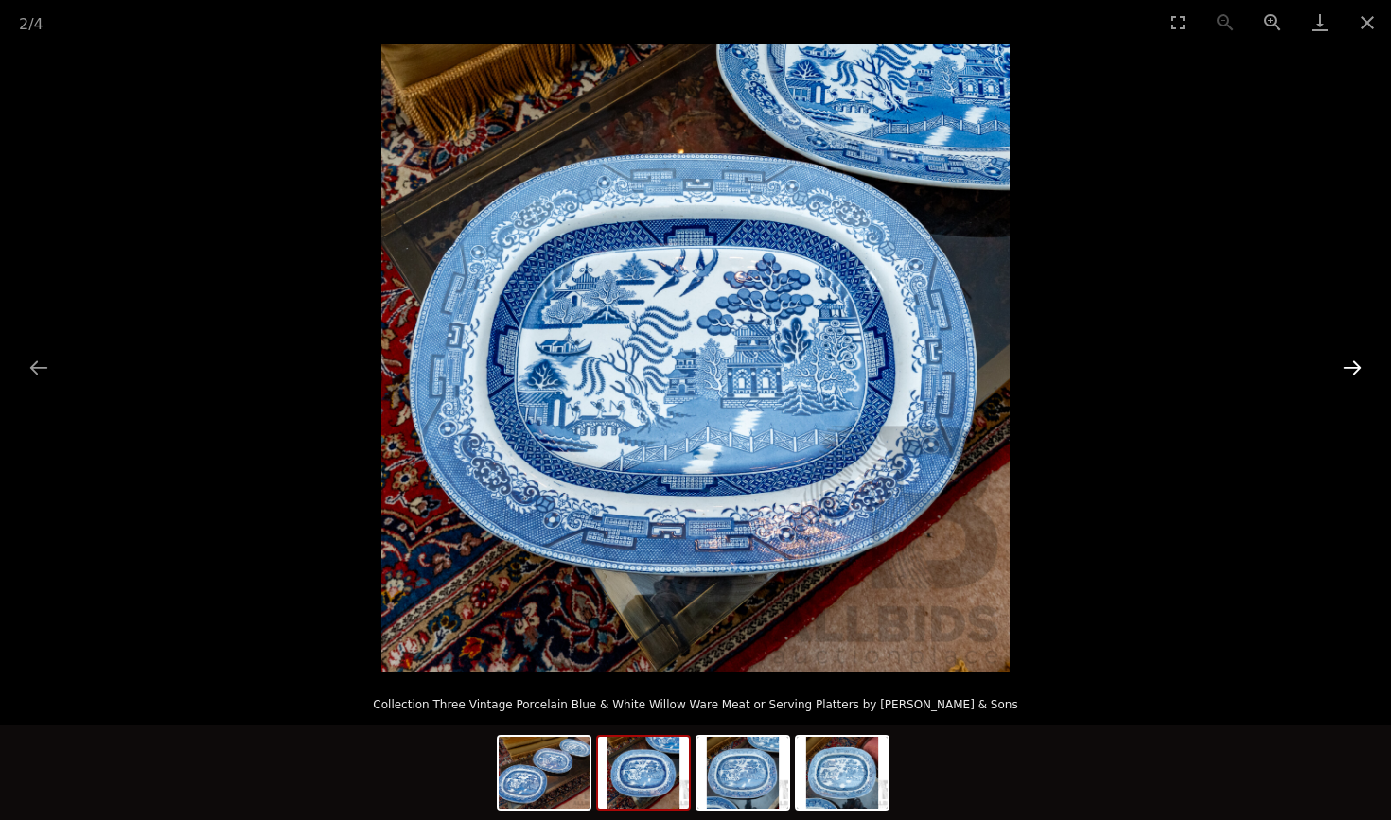
click at [1354, 365] on button "Next slide" at bounding box center [1352, 367] width 40 height 37
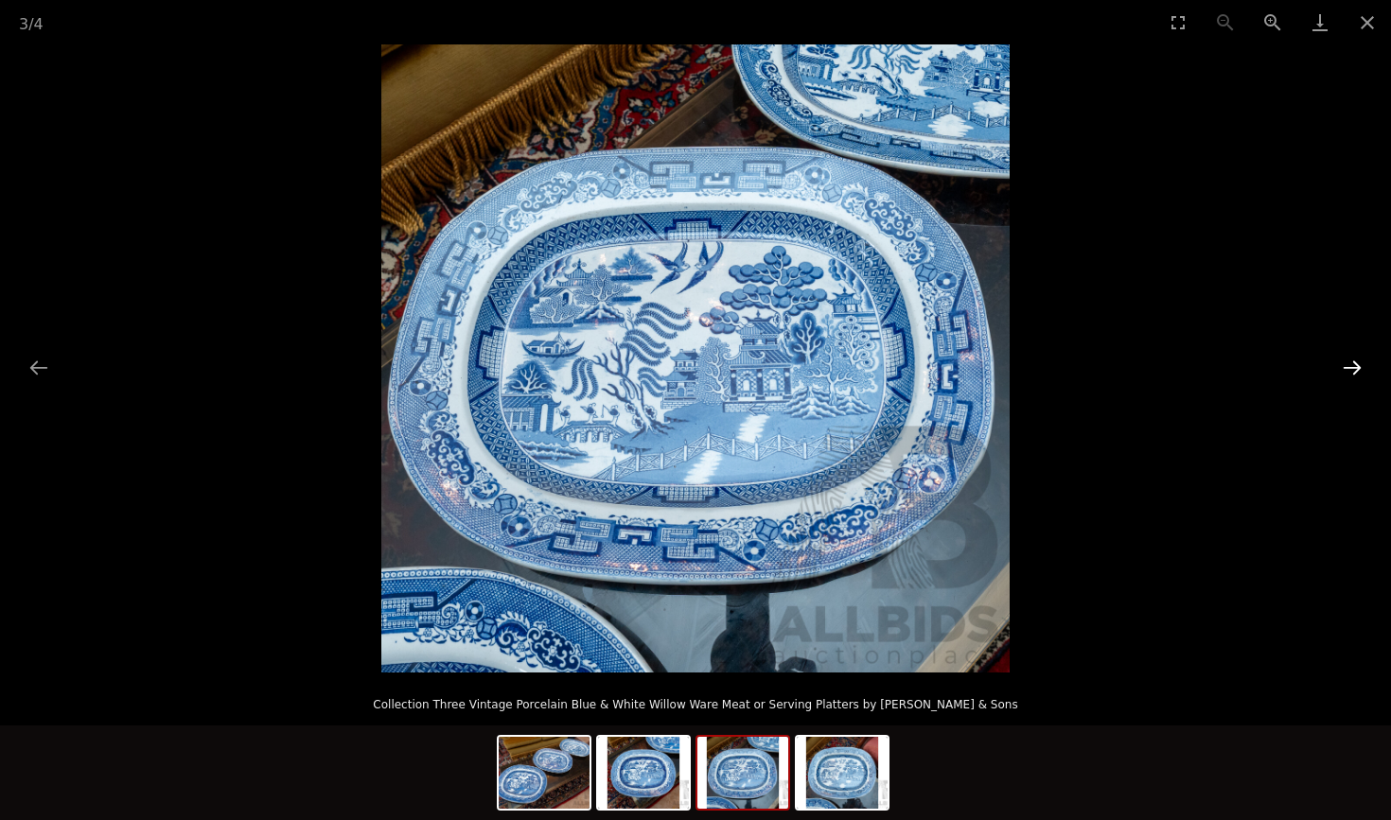
click at [1354, 365] on button "Next slide" at bounding box center [1352, 367] width 40 height 37
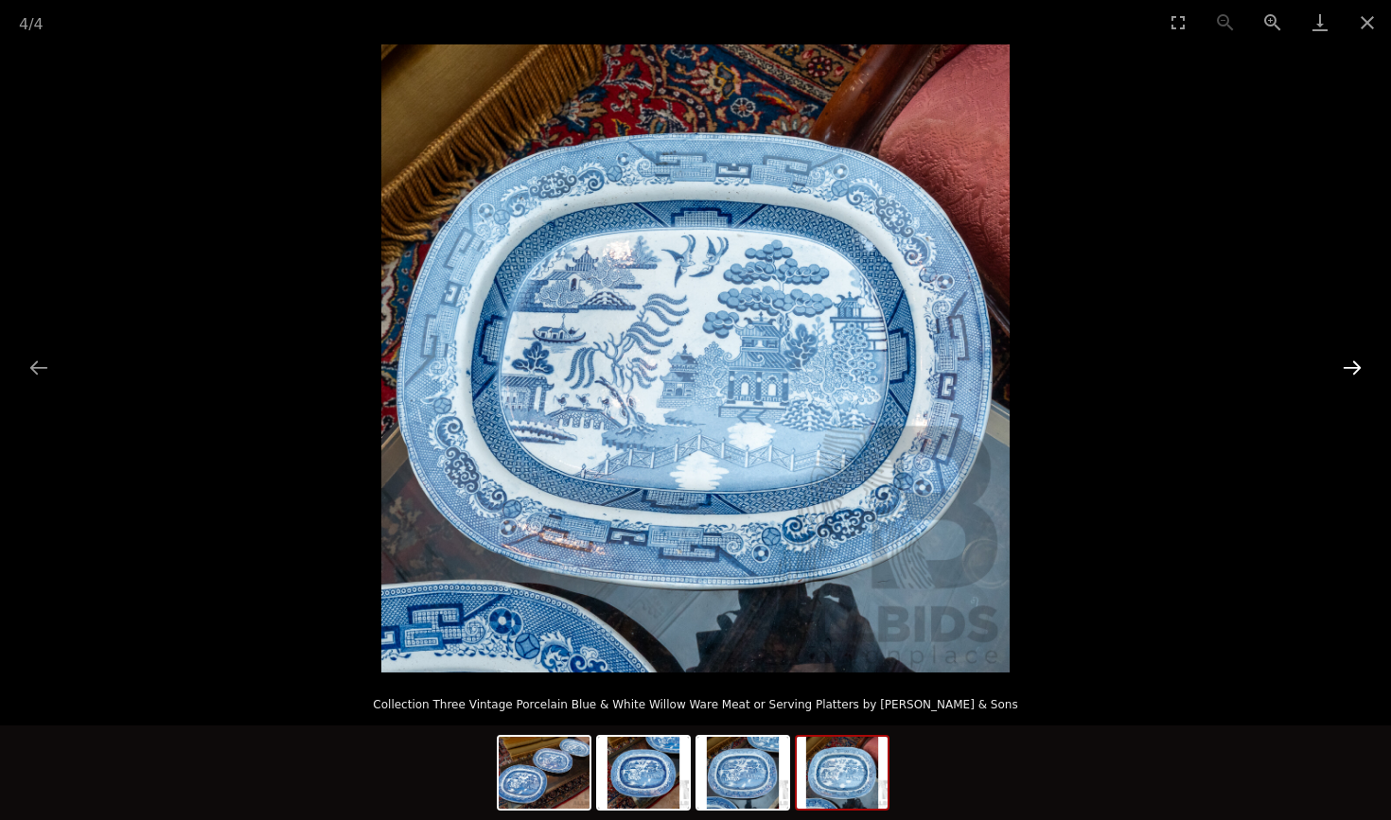
click at [1354, 365] on button "Next slide" at bounding box center [1352, 367] width 40 height 37
